Goal: Task Accomplishment & Management: Complete application form

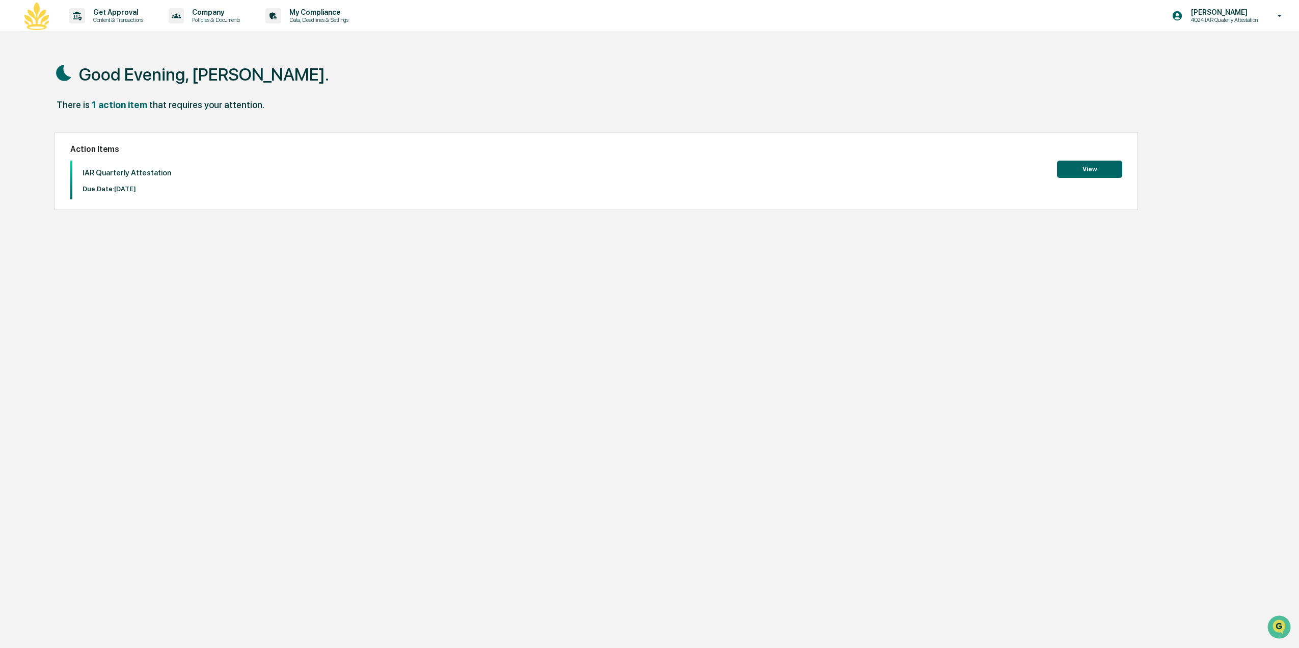
click at [1090, 168] on button "View" at bounding box center [1089, 168] width 65 height 17
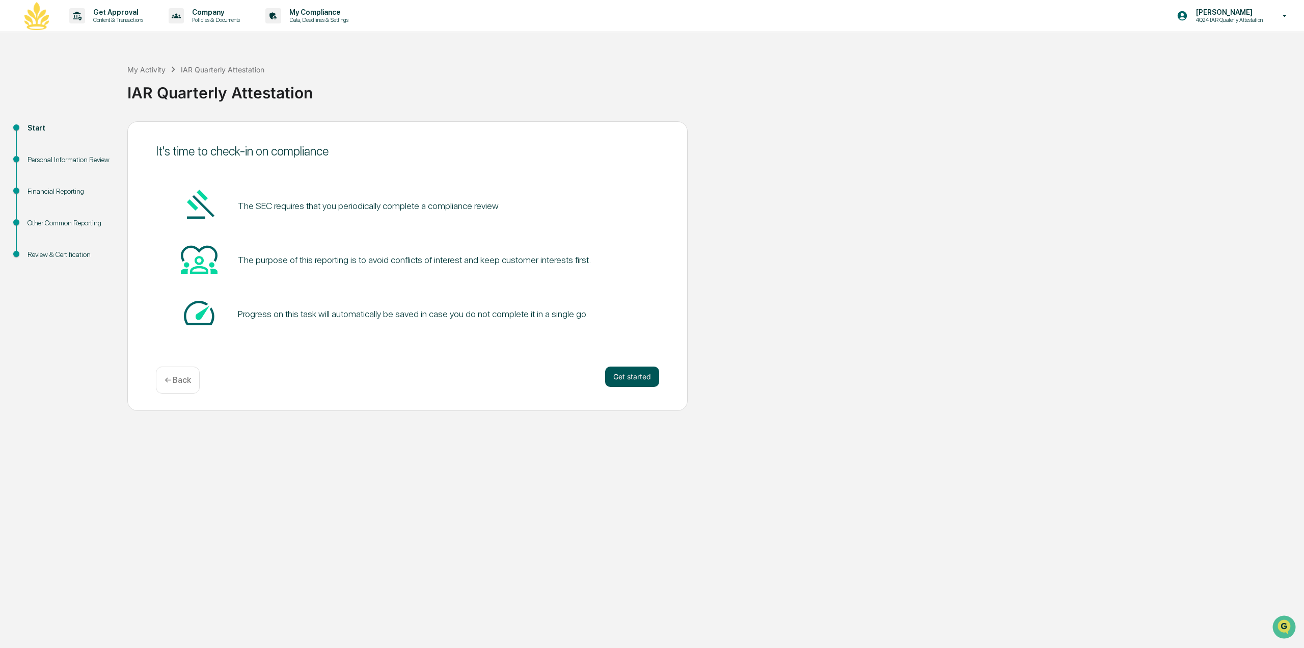
click at [648, 372] on button "Get started" at bounding box center [632, 376] width 54 height 20
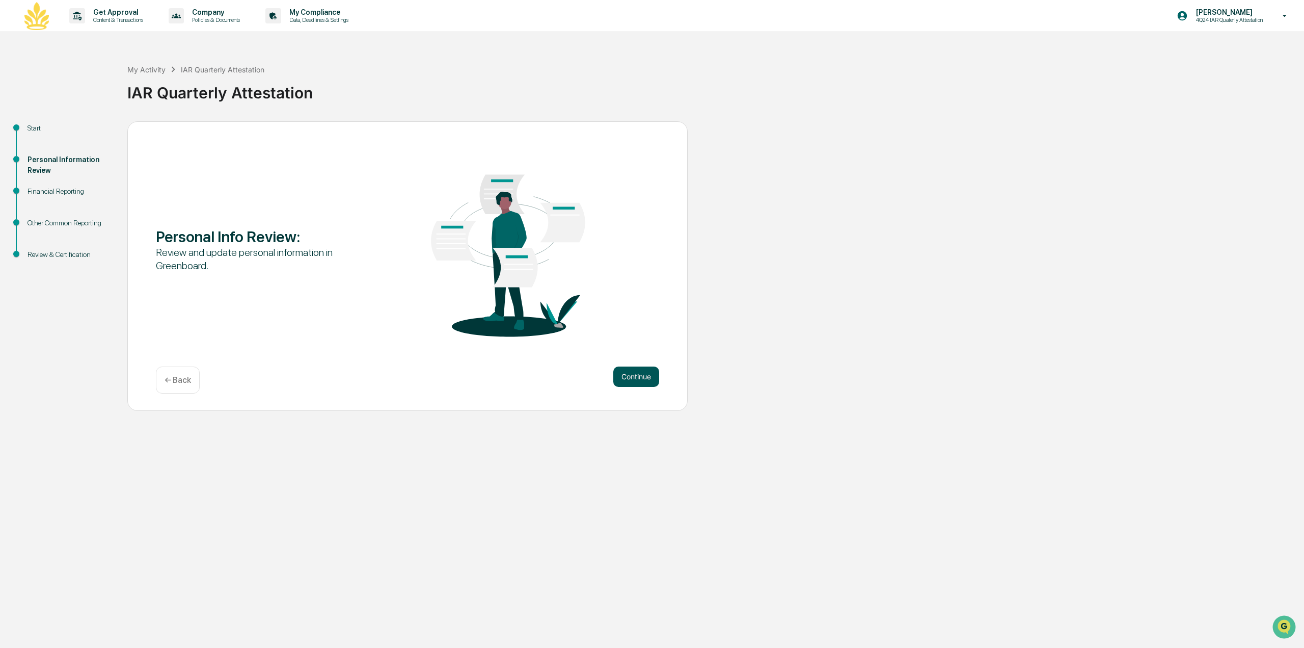
click at [647, 373] on button "Continue" at bounding box center [636, 376] width 46 height 20
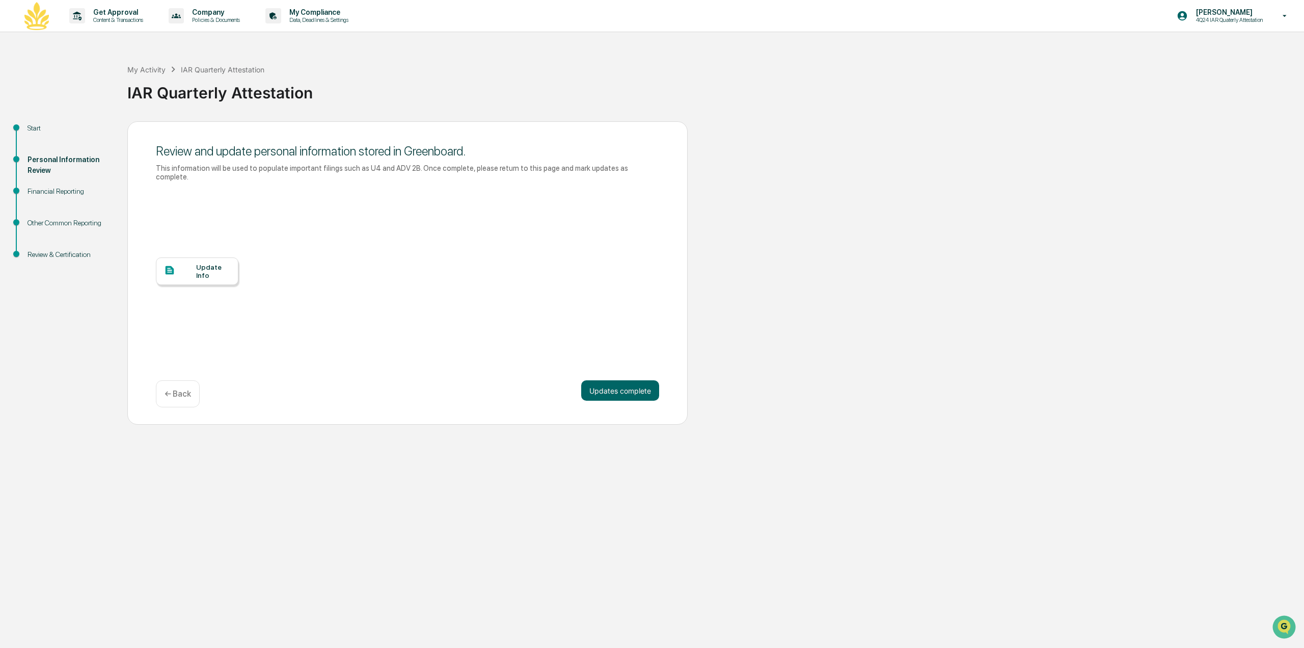
drag, startPoint x: 211, startPoint y: 277, endPoint x: 244, endPoint y: 331, distance: 63.1
click at [219, 329] on div "Update Info" at bounding box center [407, 278] width 503 height 183
click at [618, 383] on button "Updates complete" at bounding box center [620, 390] width 78 height 20
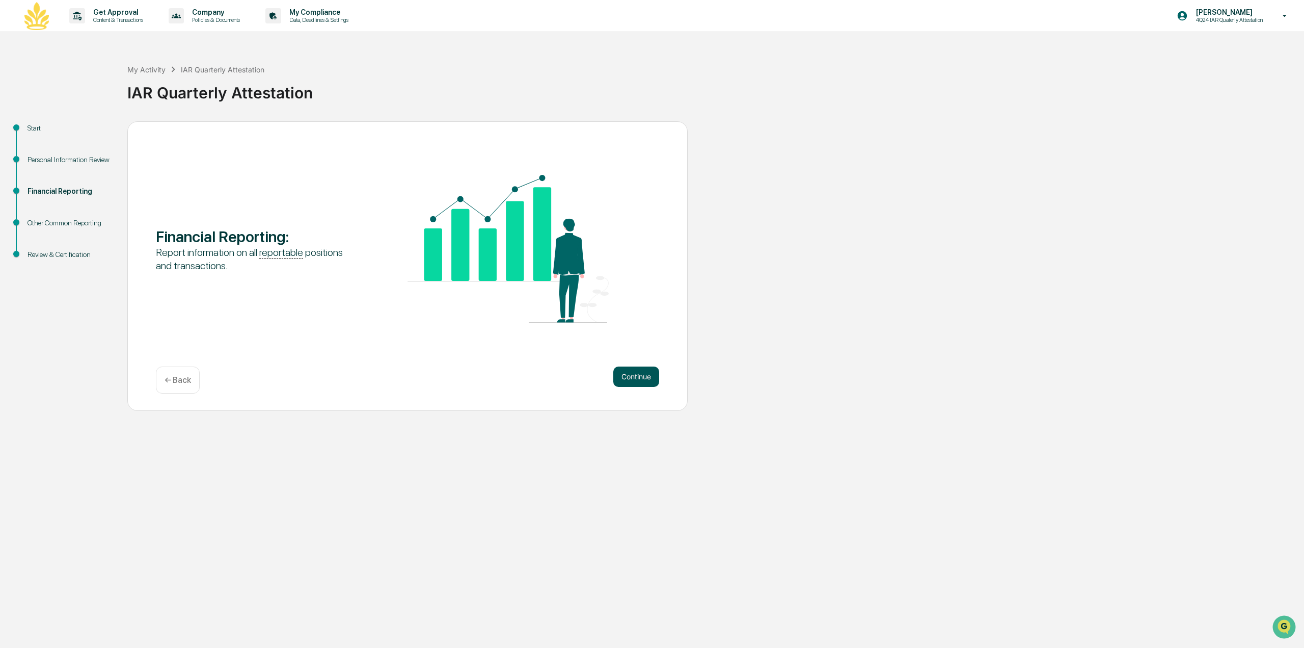
click at [644, 375] on button "Continue" at bounding box center [636, 376] width 46 height 20
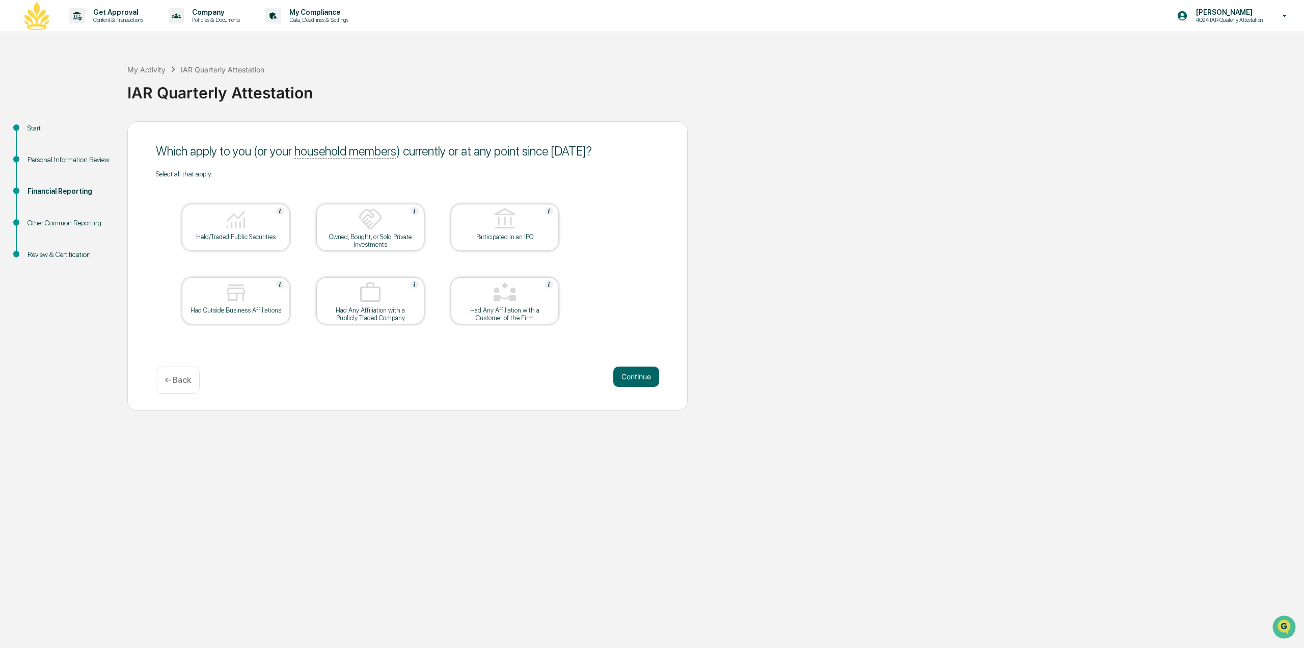
click at [254, 297] on div at bounding box center [236, 293] width 102 height 26
click at [634, 377] on button "Continue" at bounding box center [636, 376] width 46 height 20
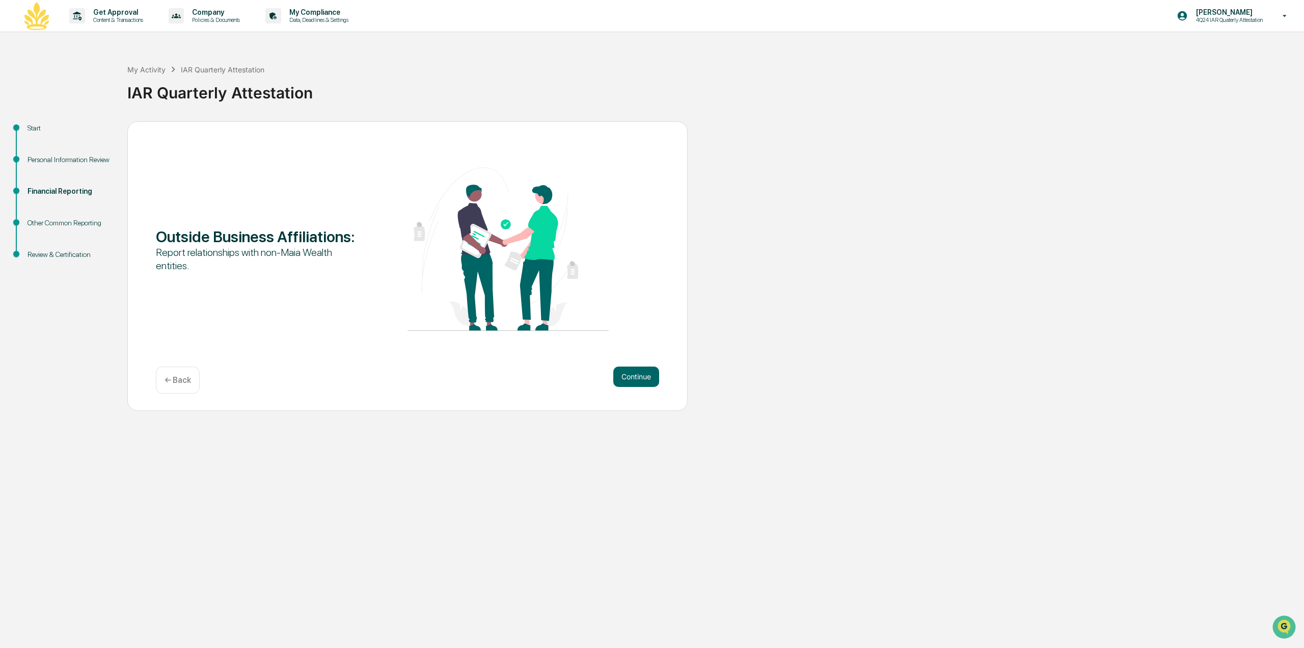
click at [634, 377] on button "Continue" at bounding box center [636, 376] width 46 height 20
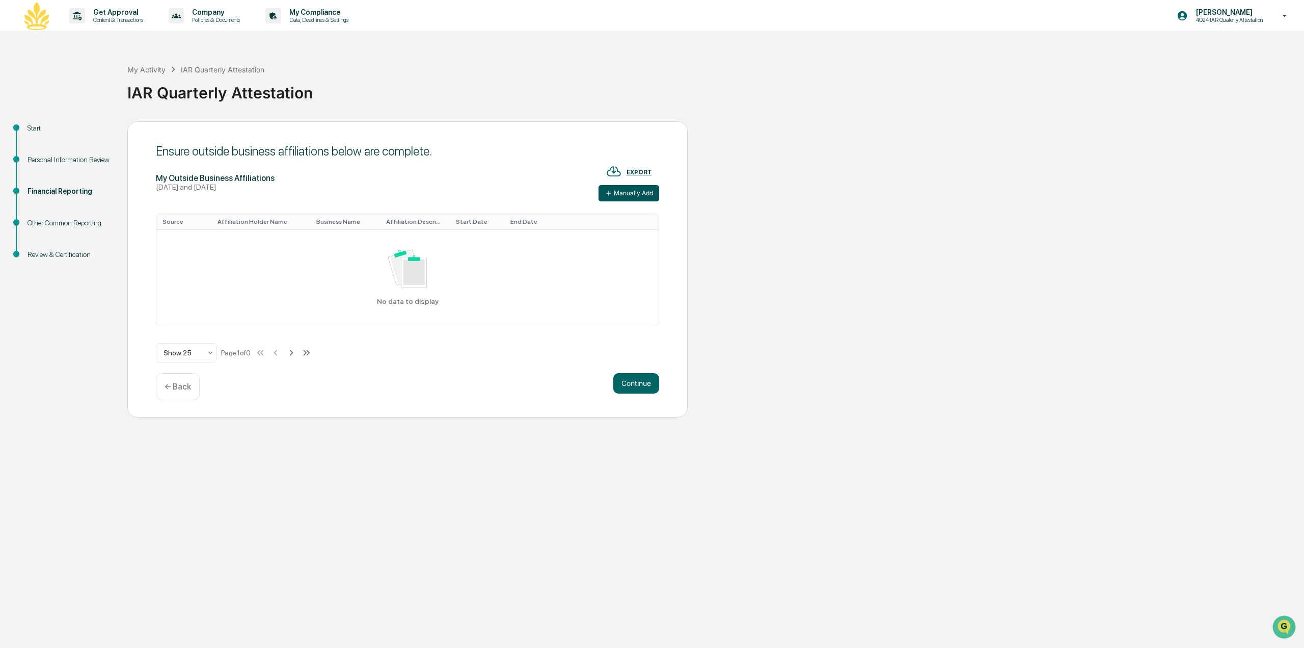
click at [629, 194] on button "Manually Add" at bounding box center [629, 193] width 61 height 16
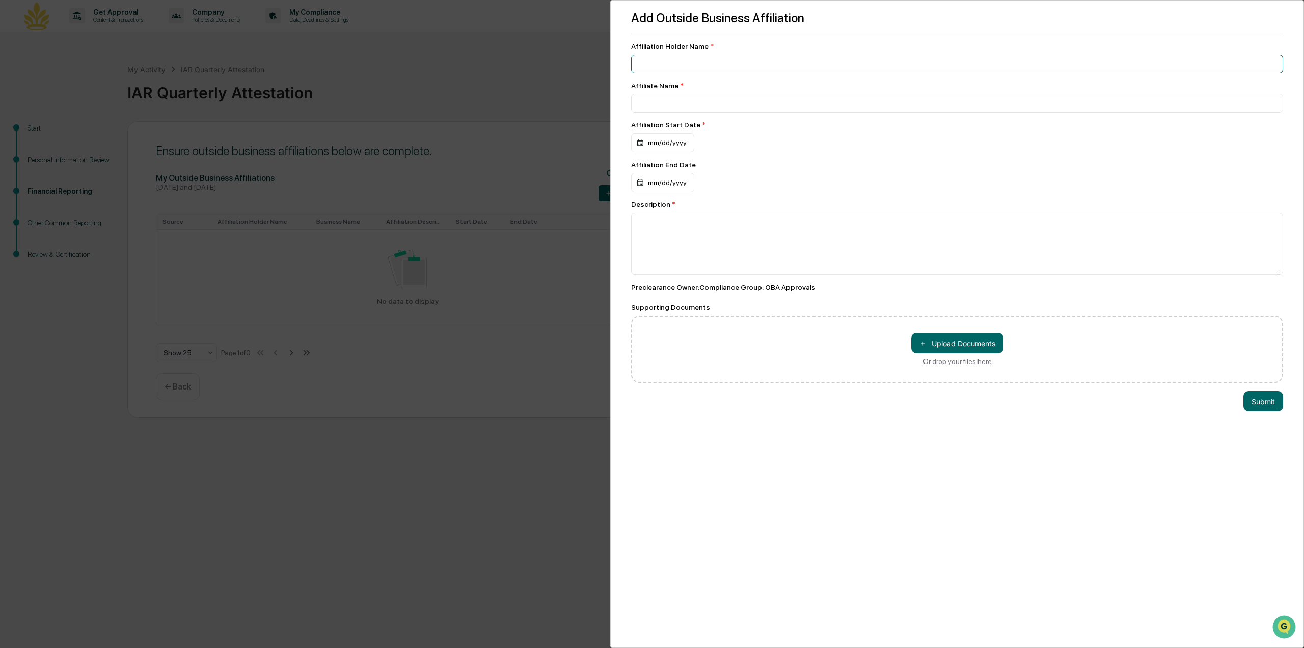
click at [678, 67] on input at bounding box center [957, 64] width 652 height 19
type input "**********"
click at [678, 145] on div "mm/dd/yyyy" at bounding box center [662, 142] width 63 height 19
click at [699, 172] on icon "calendar view is open, switch to year view" at bounding box center [704, 169] width 11 height 11
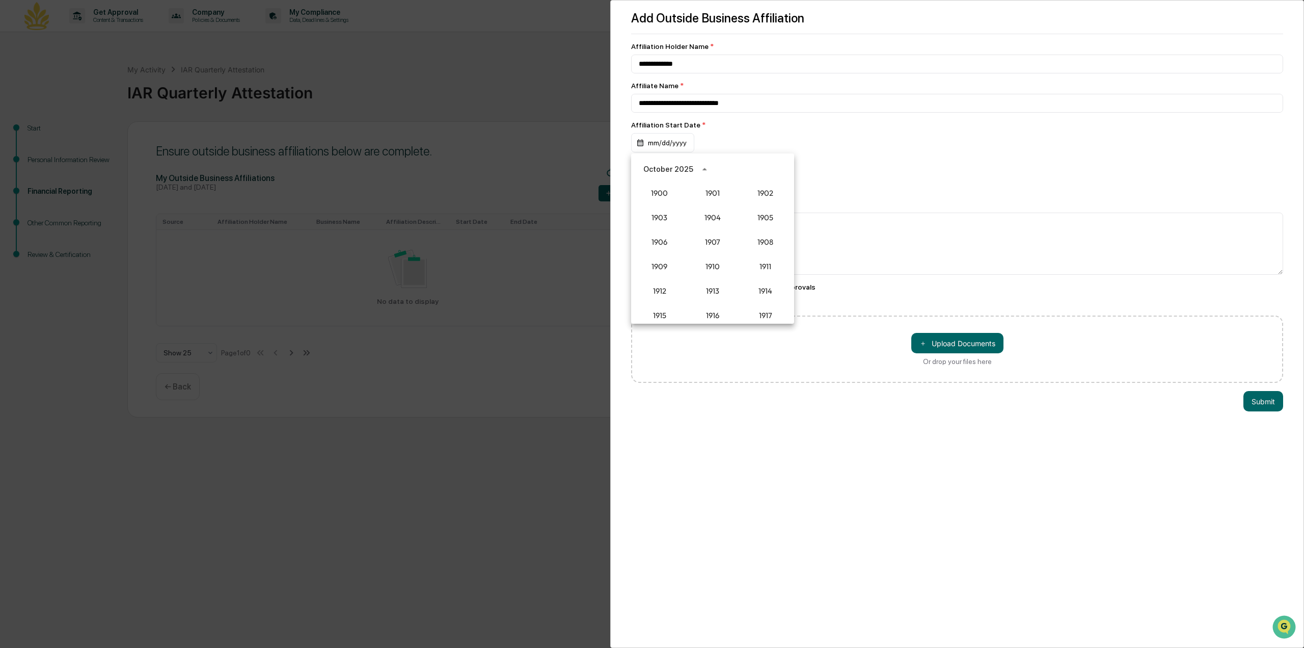
scroll to position [944, 0]
click at [760, 255] on button "2025" at bounding box center [765, 252] width 37 height 18
click at [664, 193] on button "Jan" at bounding box center [659, 194] width 37 height 18
click at [716, 215] on button "1" at bounding box center [713, 211] width 18 height 18
click at [660, 182] on div "mm/dd/yyyy" at bounding box center [662, 182] width 63 height 19
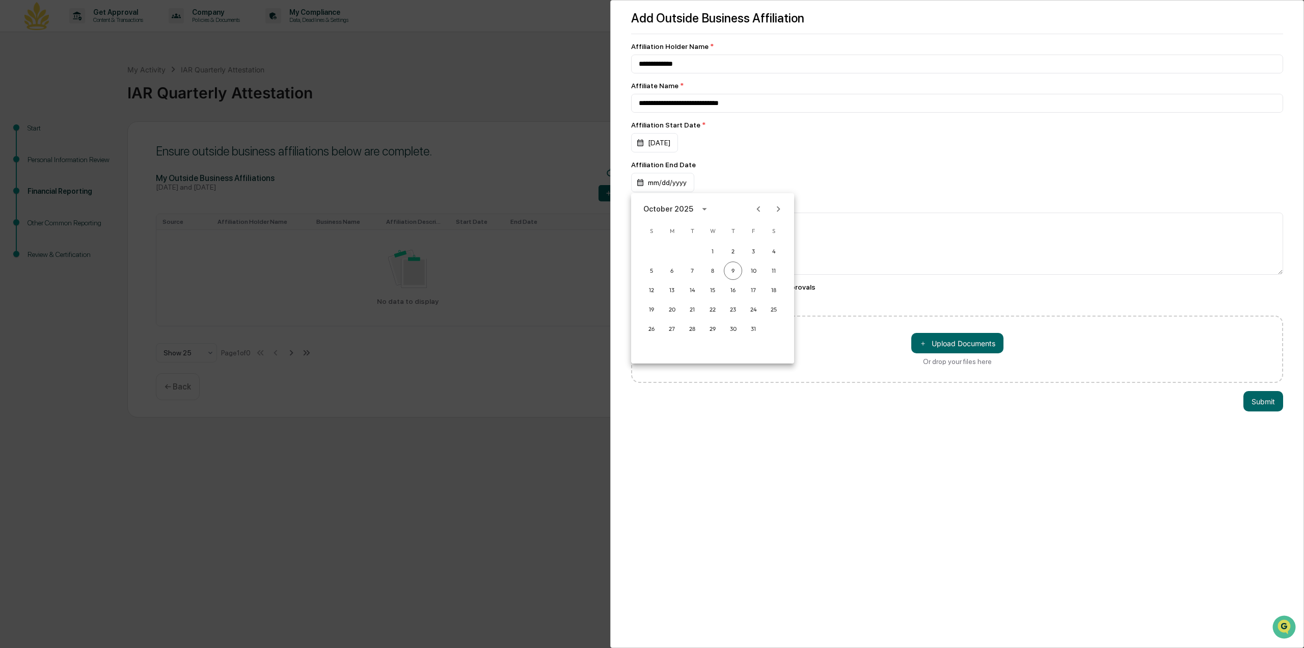
click at [832, 164] on div at bounding box center [652, 324] width 1304 height 648
click at [724, 239] on textarea at bounding box center [957, 243] width 652 height 62
type textarea "**********"
click at [955, 511] on div "**********" at bounding box center [957, 324] width 694 height 648
click at [1269, 406] on button "Submit" at bounding box center [1264, 400] width 40 height 20
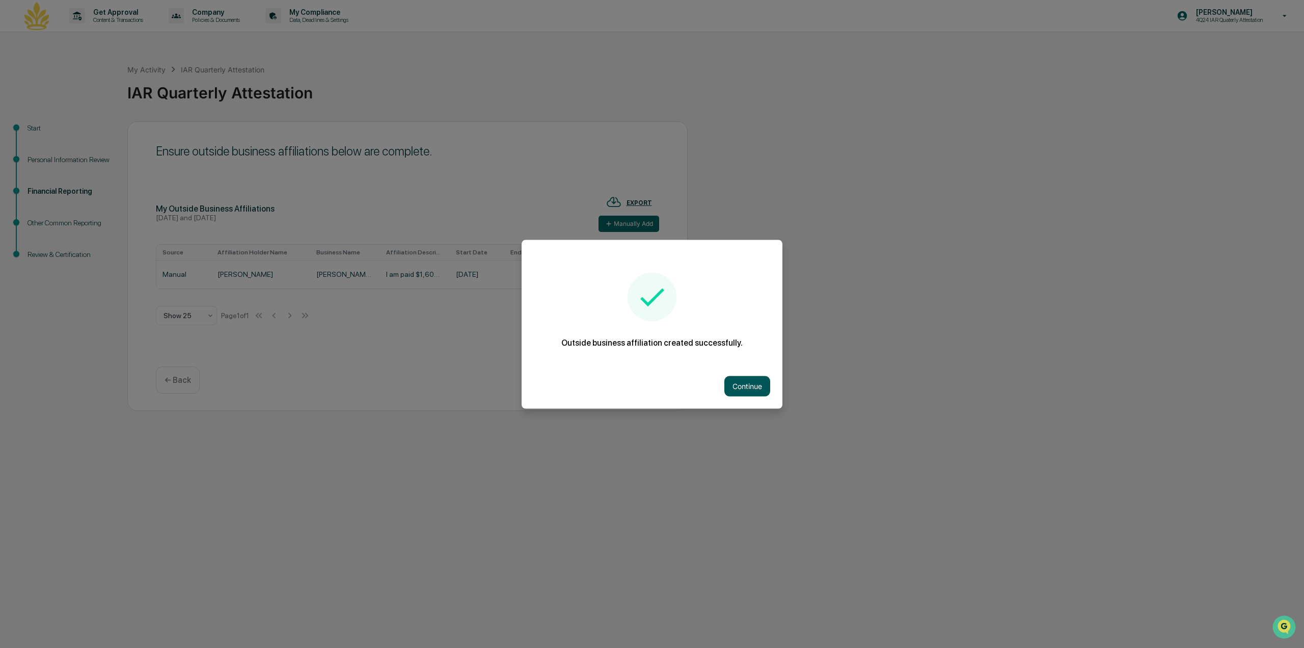
click at [740, 380] on button "Continue" at bounding box center [747, 385] width 46 height 20
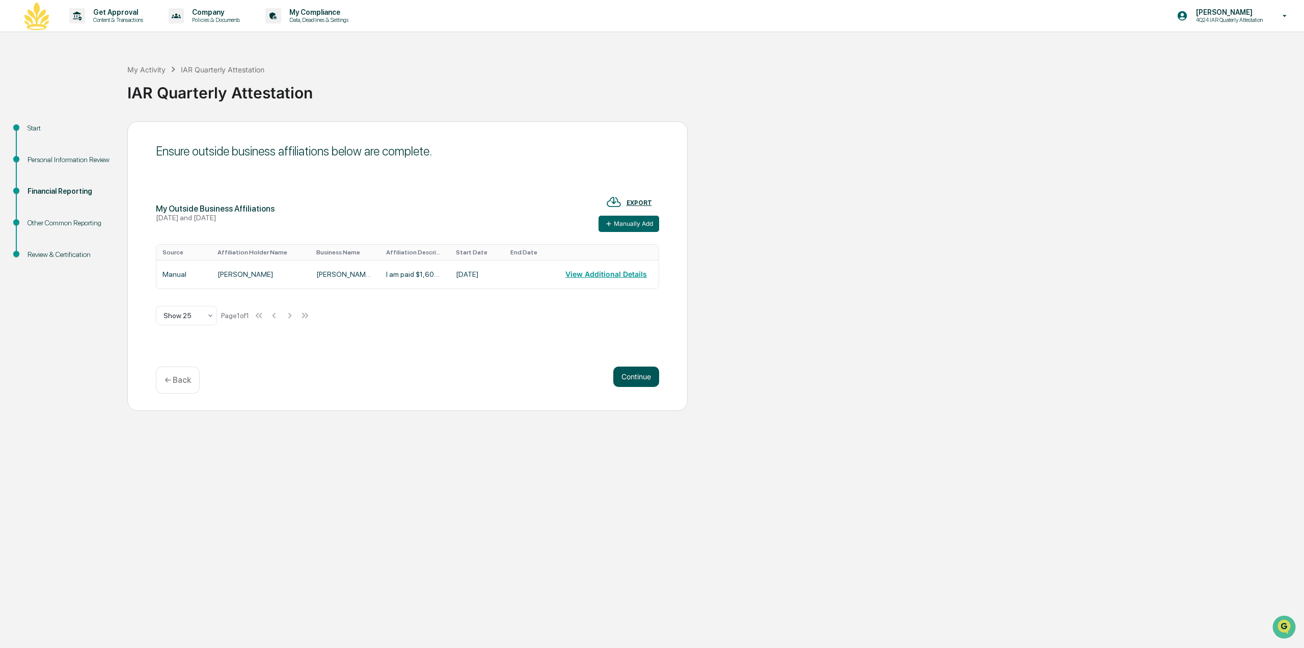
click at [627, 372] on button "Continue" at bounding box center [636, 376] width 46 height 20
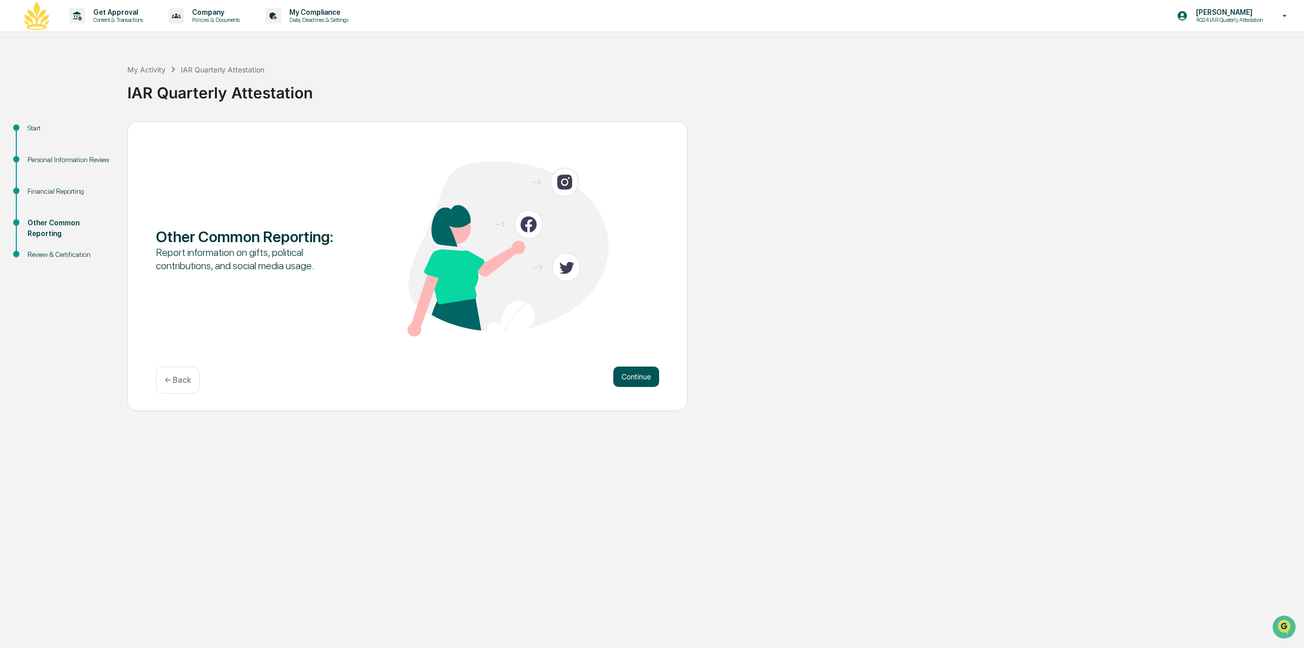
click at [636, 382] on button "Continue" at bounding box center [636, 376] width 46 height 20
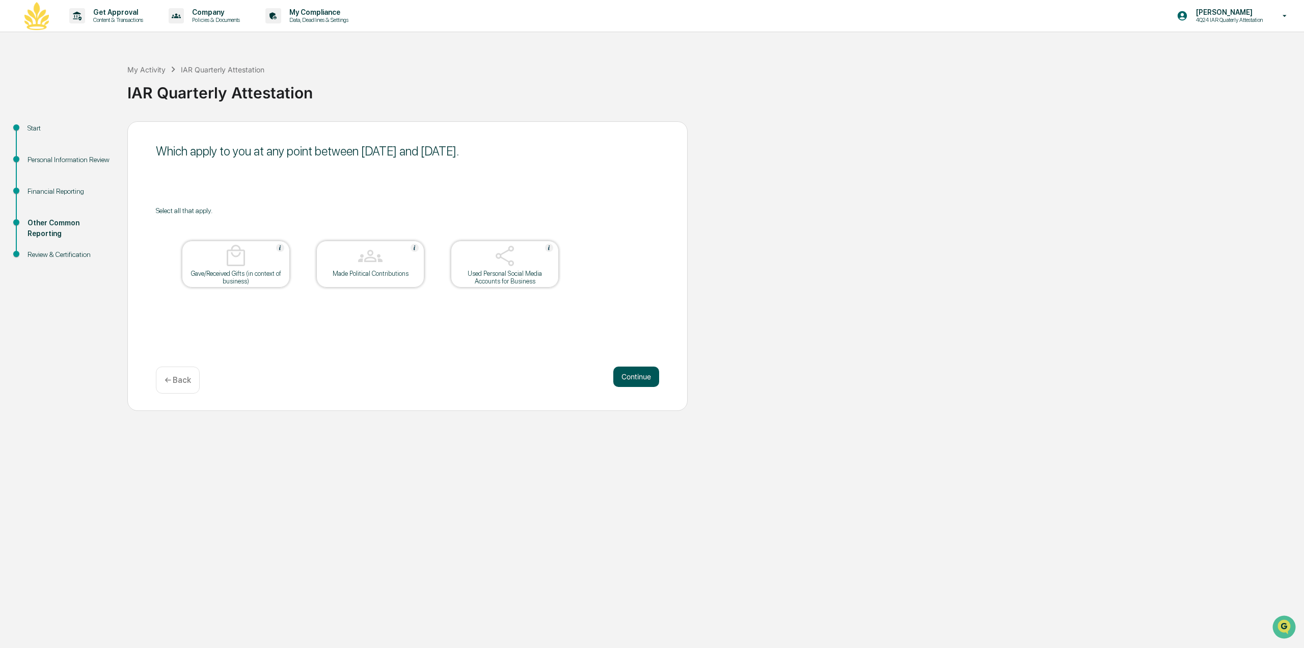
click at [627, 377] on button "Continue" at bounding box center [636, 376] width 46 height 20
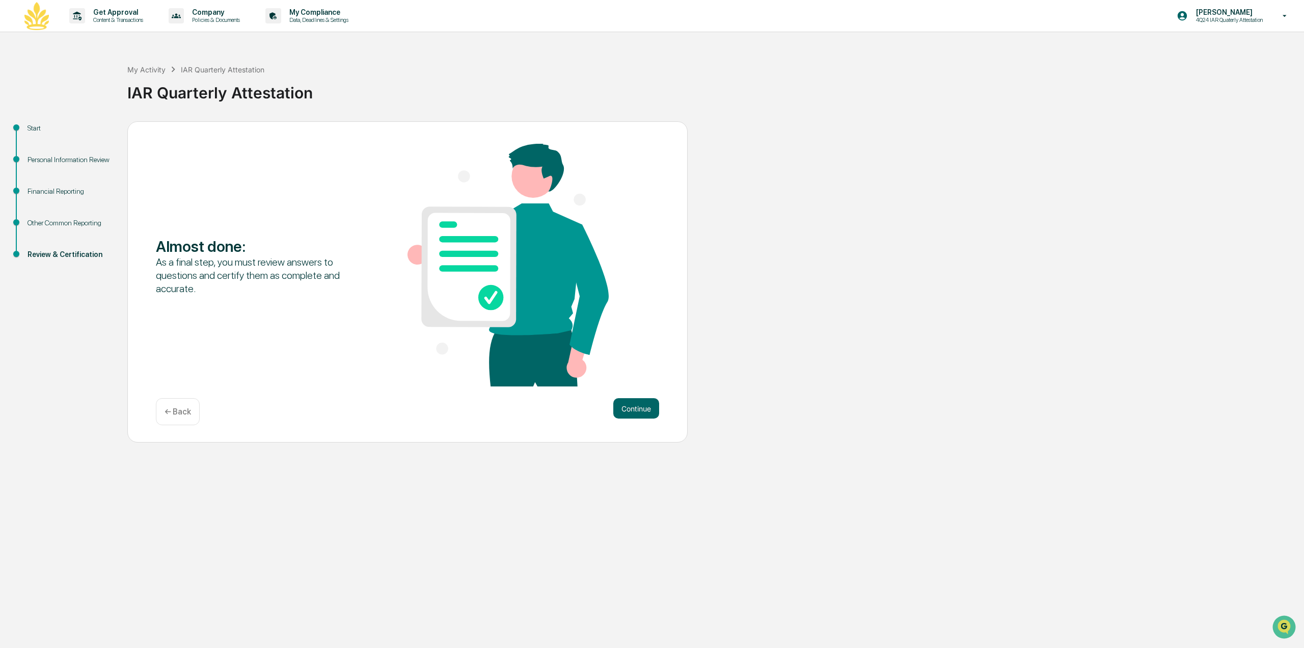
click at [627, 377] on div "Almost done : As a final step, you must review answers to questions and certify…" at bounding box center [407, 266] width 503 height 245
click at [637, 415] on button "Continue" at bounding box center [636, 408] width 46 height 20
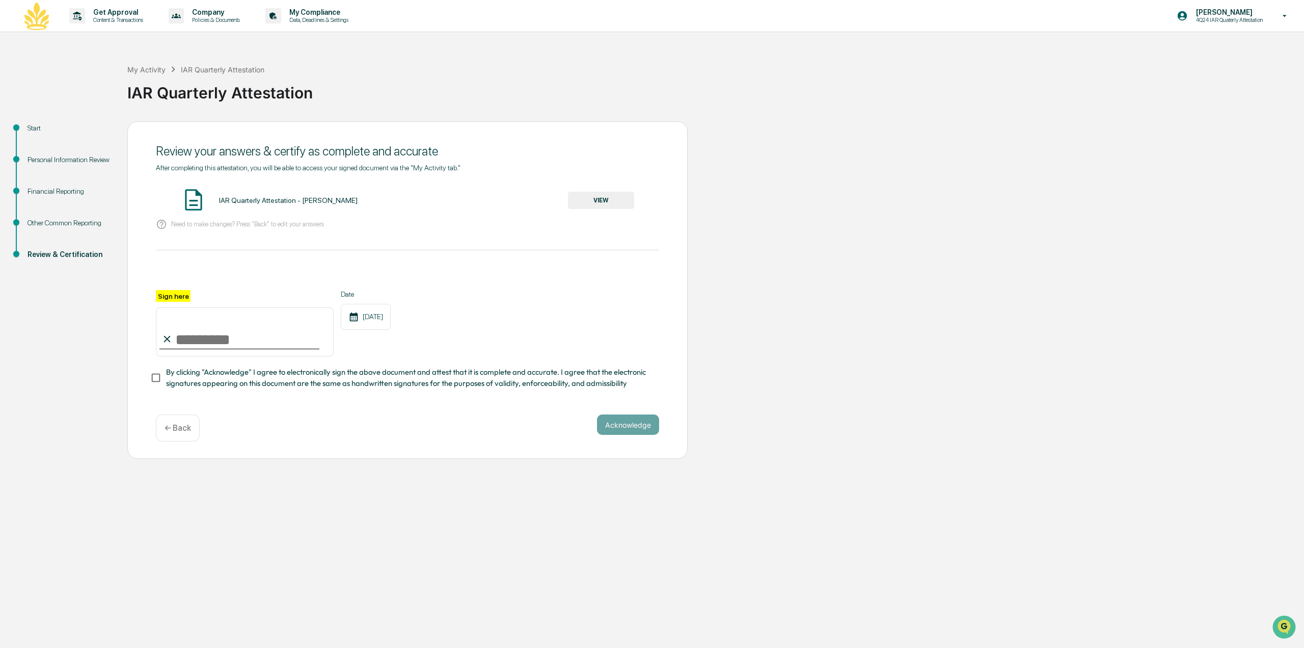
click at [246, 325] on input "Sign here" at bounding box center [245, 331] width 178 height 49
type input "**********"
click at [608, 188] on div "IAR Quarterly Attestation - [PERSON_NAME] VIEW" at bounding box center [407, 200] width 503 height 27
click at [604, 201] on button "VIEW" at bounding box center [601, 200] width 66 height 17
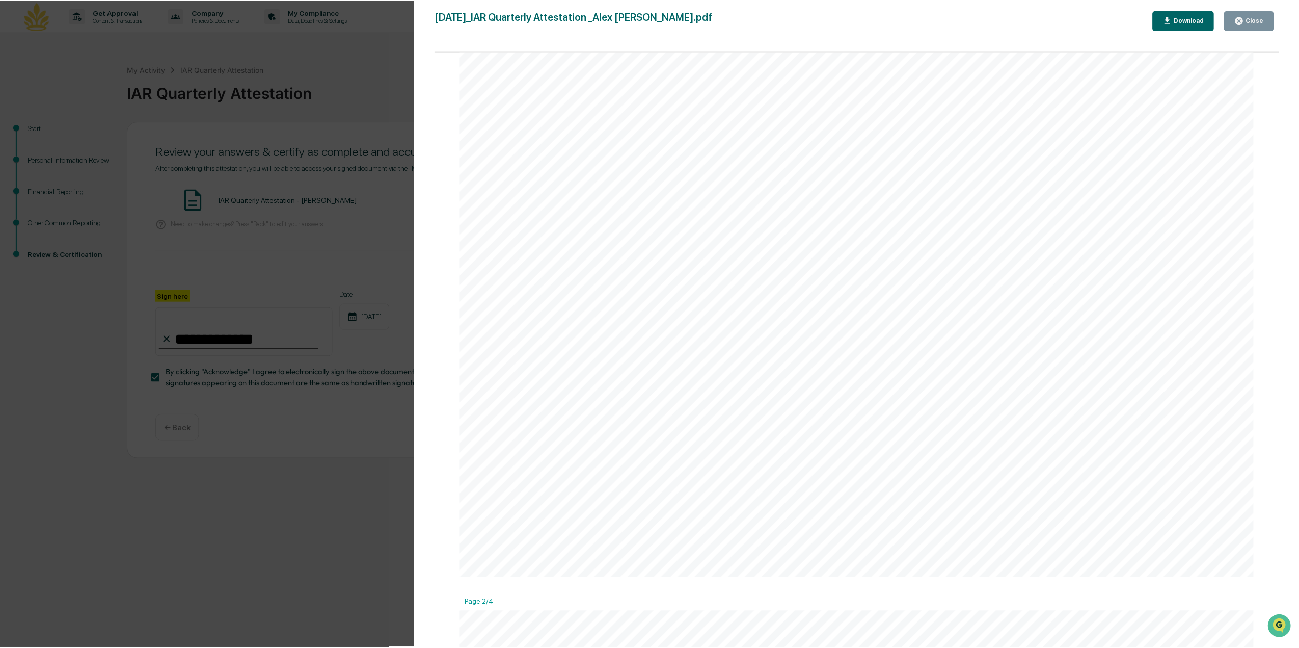
scroll to position [1274, 0]
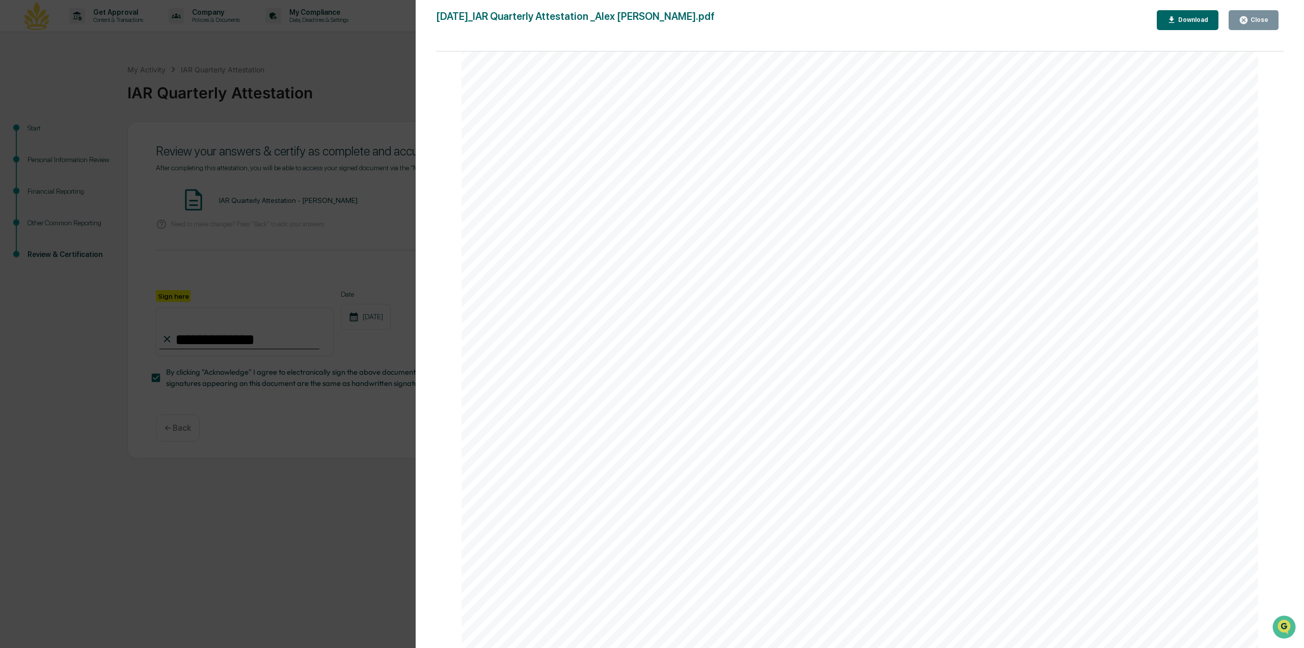
click at [1260, 23] on div "Close" at bounding box center [1259, 19] width 20 height 7
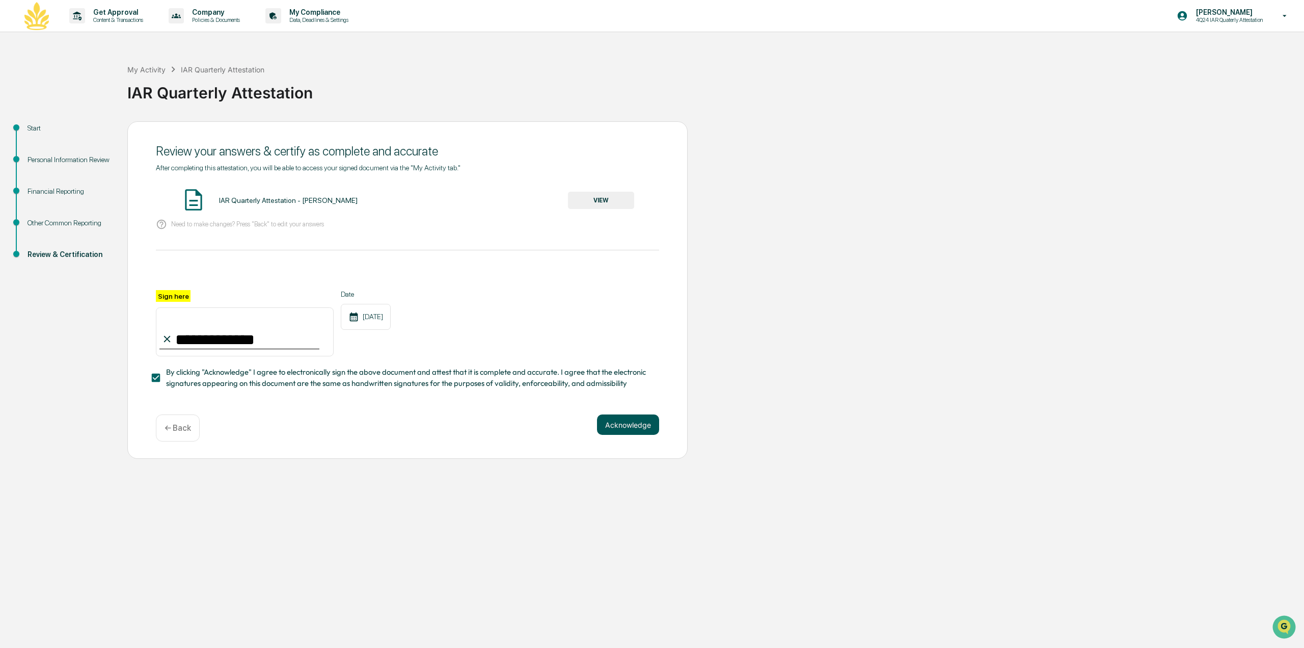
click at [615, 429] on button "Acknowledge" at bounding box center [628, 424] width 62 height 20
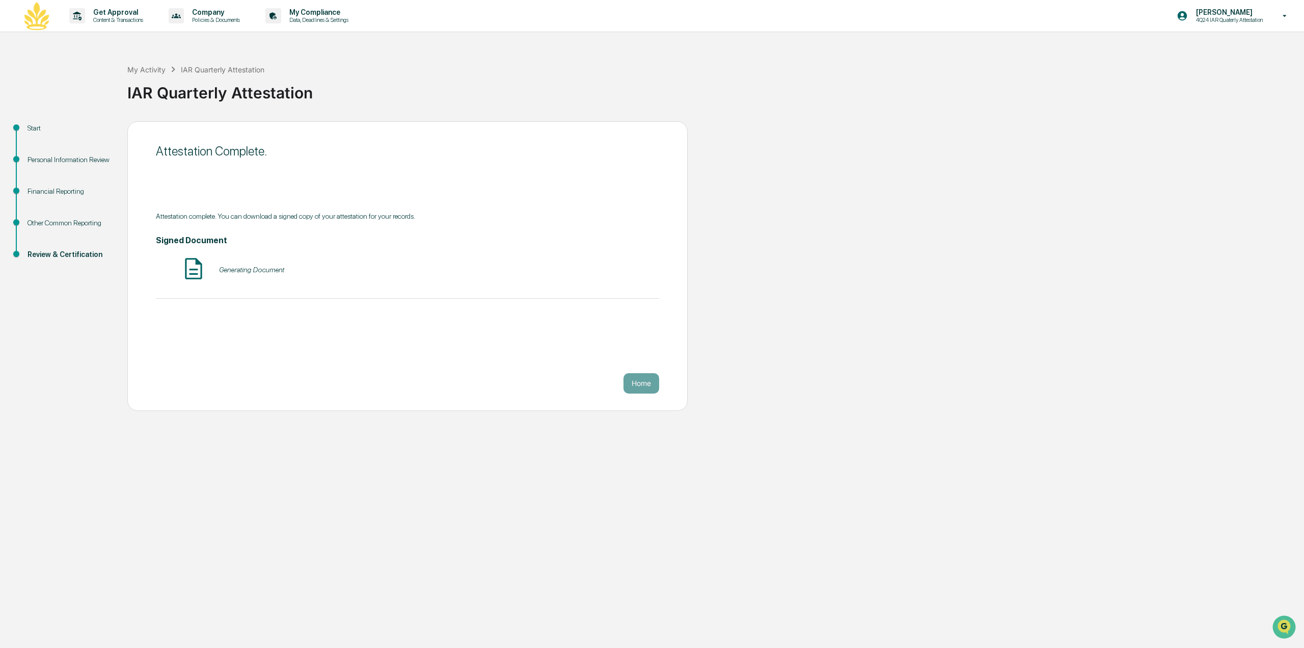
click at [342, 289] on div "Attestation complete. You can download a signed copy of your attestation for yo…" at bounding box center [407, 255] width 503 height 87
click at [591, 275] on button "VIEW" at bounding box center [601, 269] width 66 height 17
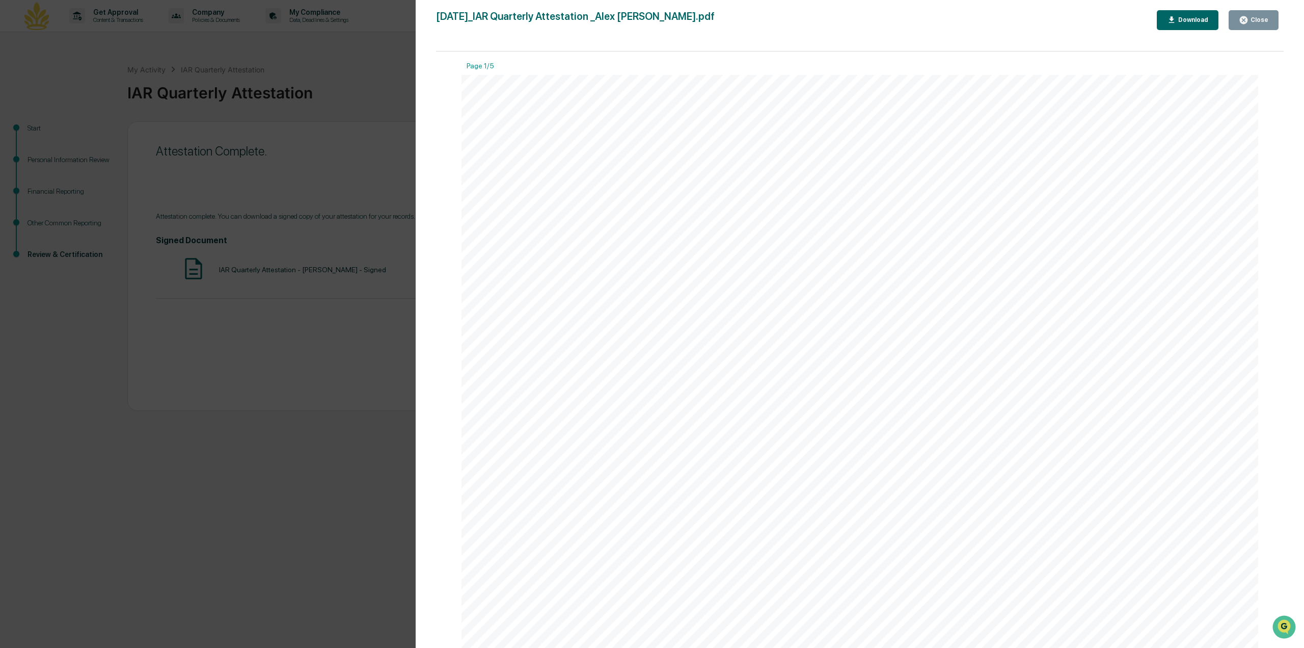
click at [1280, 19] on div "Close Download" at bounding box center [1220, 20] width 127 height 20
click at [1248, 19] on icon "button" at bounding box center [1244, 20] width 8 height 8
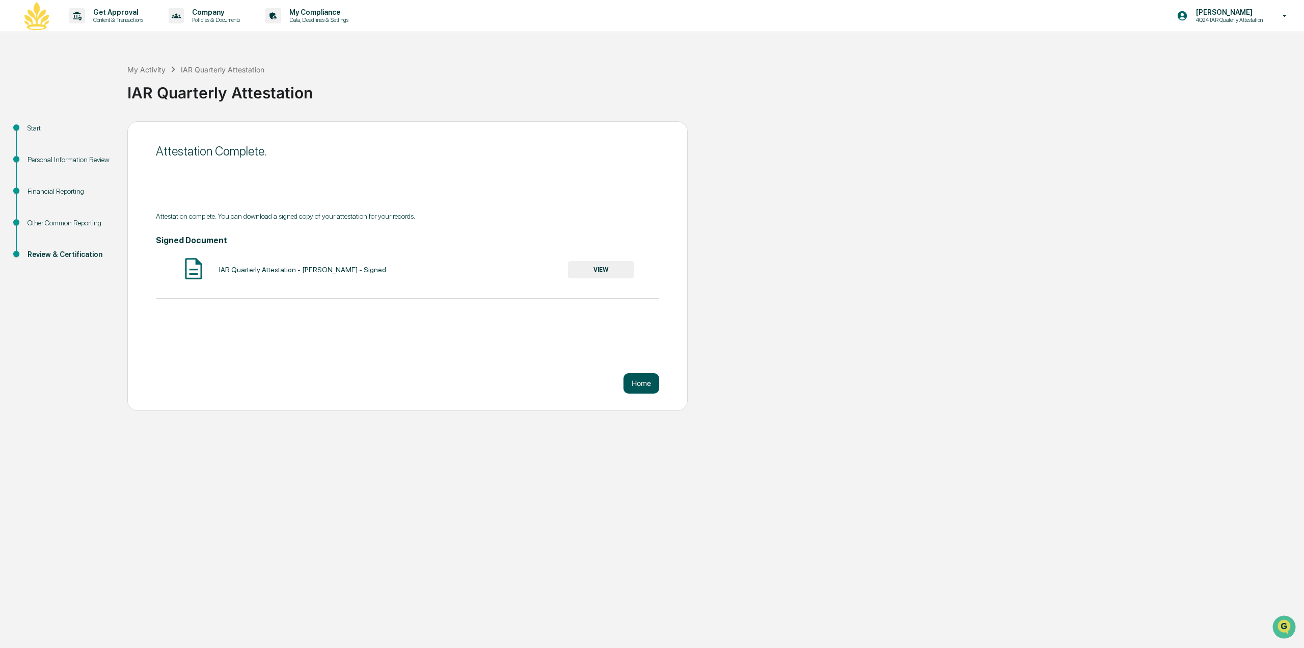
click at [643, 379] on button "Home" at bounding box center [642, 383] width 36 height 20
